Goal: Check status: Check status

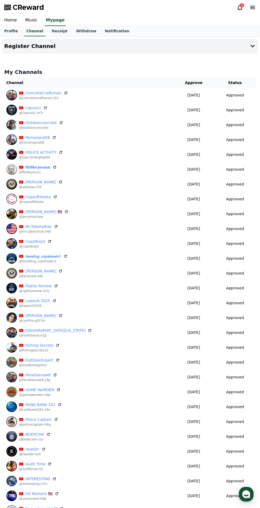
click at [239, 7] on icon at bounding box center [240, 7] width 6 height 6
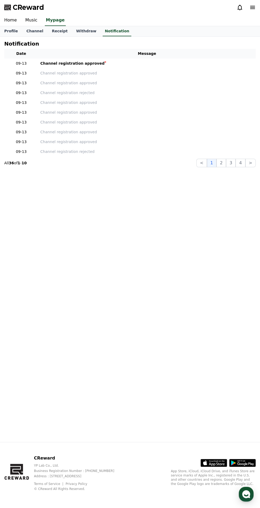
click at [86, 64] on div "Channel registration approved" at bounding box center [72, 64] width 64 height 6
click at [36, 31] on link "Channel" at bounding box center [34, 31] width 25 height 10
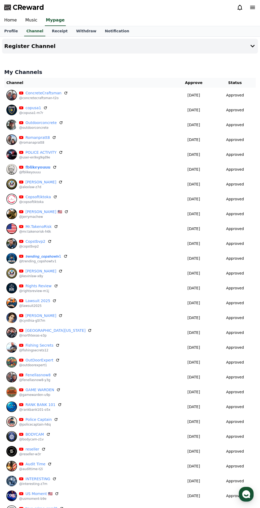
click at [35, 19] on link "Music" at bounding box center [31, 20] width 21 height 11
